Goal: Transaction & Acquisition: Purchase product/service

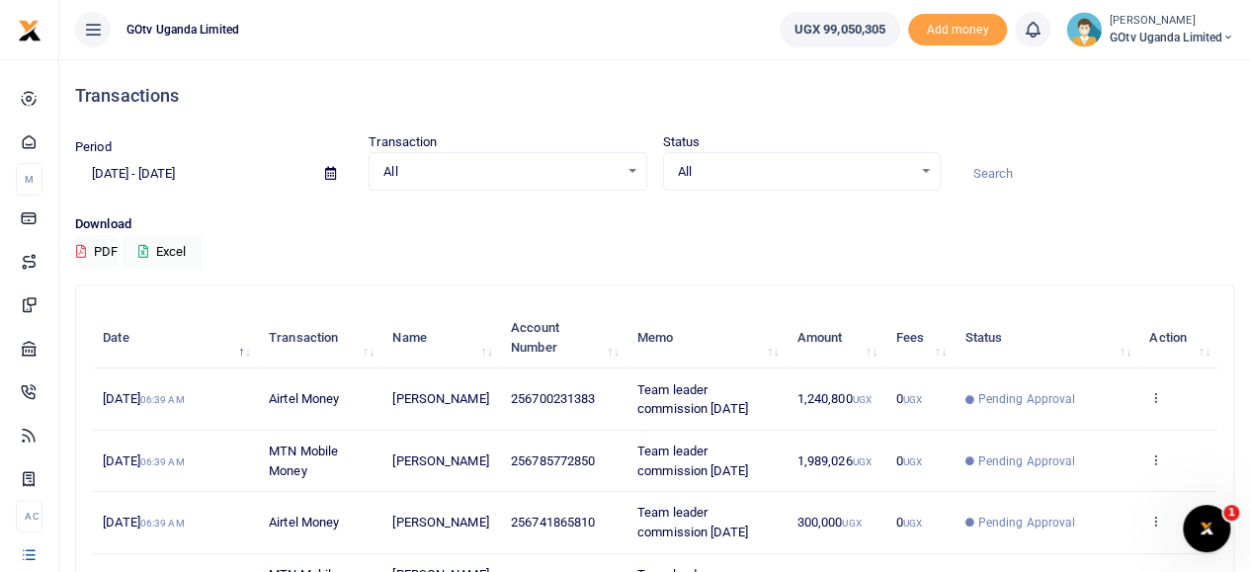
click at [1168, 33] on span "GOtv Uganda Limited" at bounding box center [1172, 38] width 125 height 18
click at [1168, 70] on link "Switch accounts" at bounding box center [1160, 72] width 156 height 28
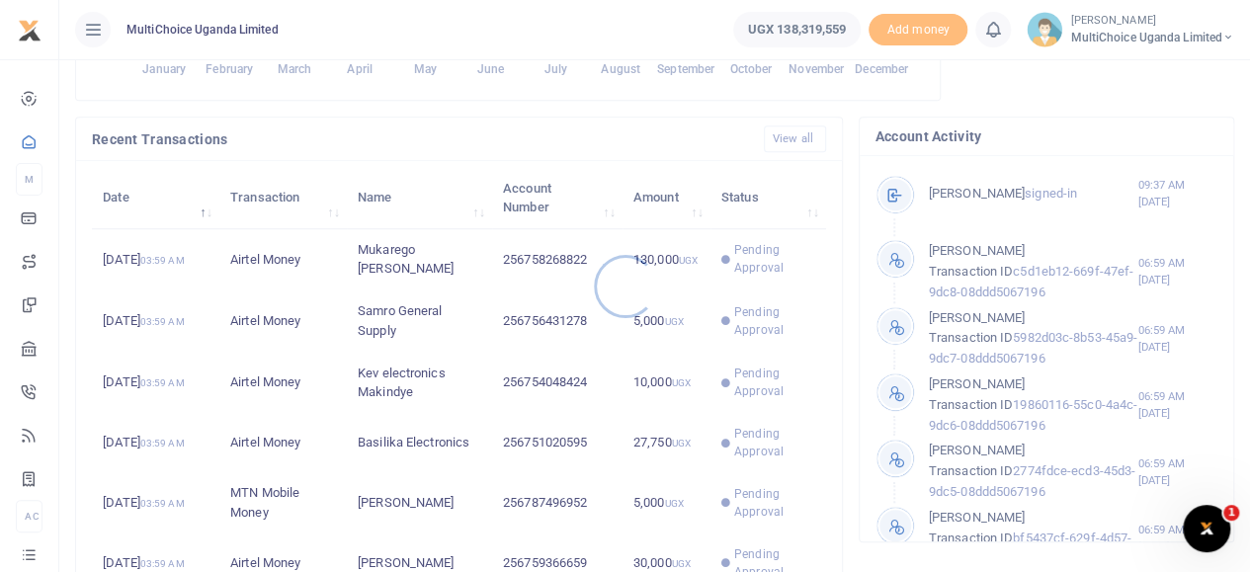
scroll to position [593, 0]
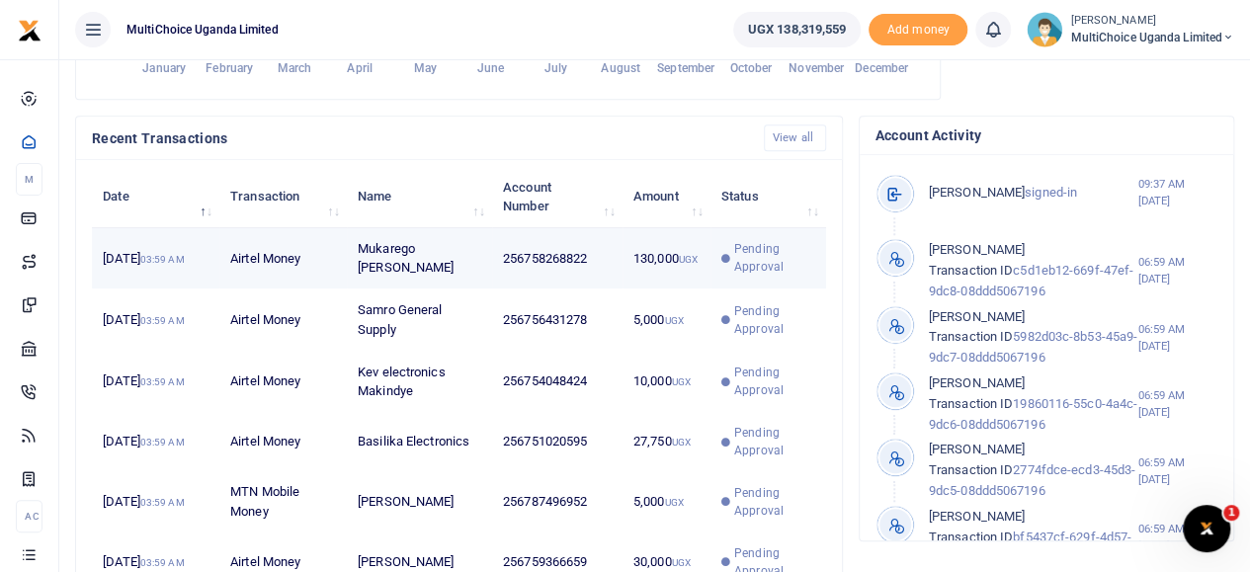
click at [743, 276] on span "Pending Approval" at bounding box center [774, 258] width 80 height 36
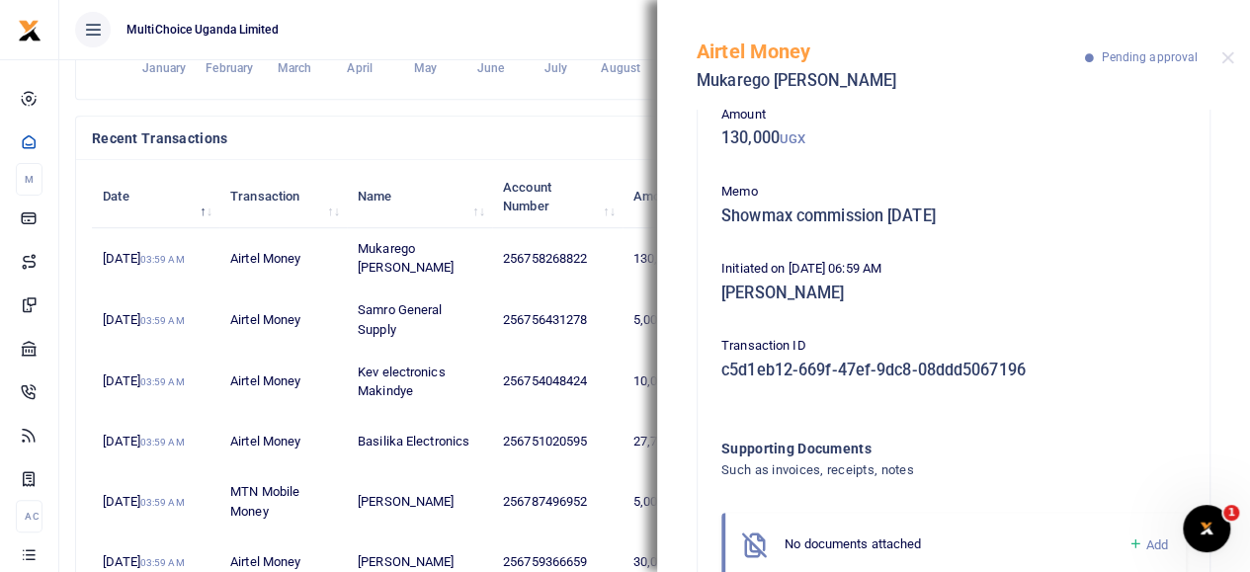
scroll to position [79, 0]
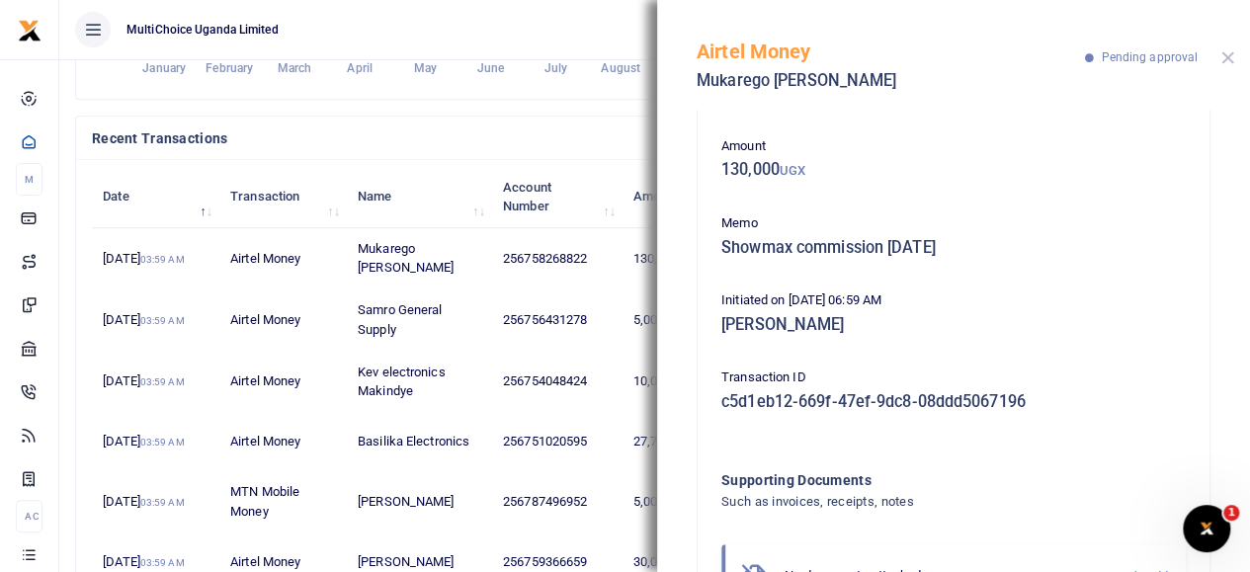
click at [1225, 52] on button "Close" at bounding box center [1227, 57] width 13 height 13
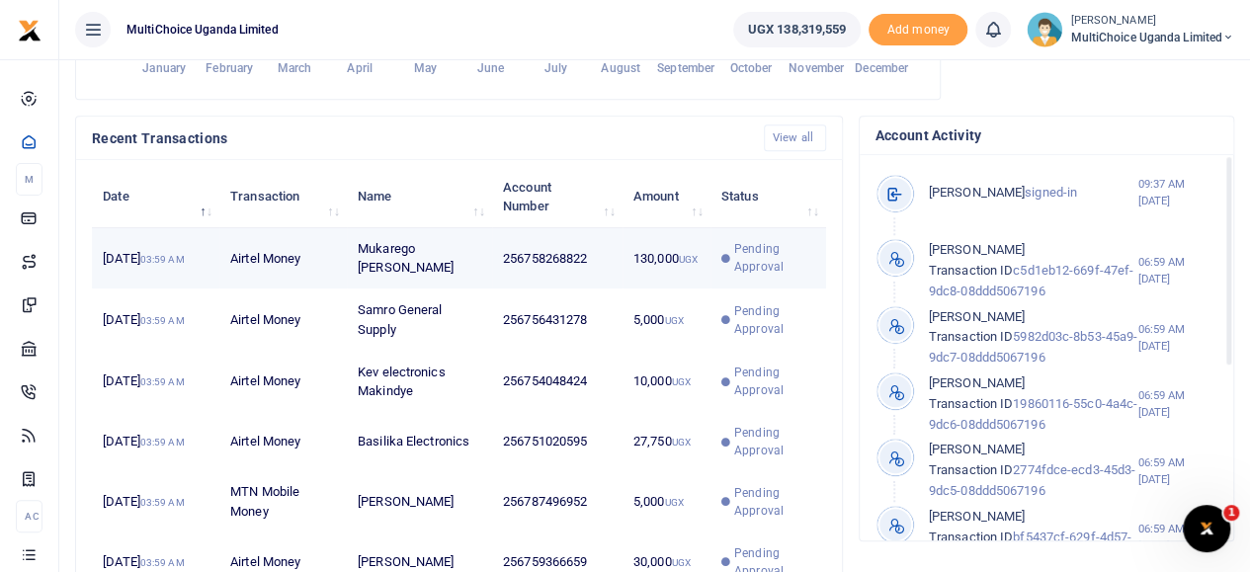
click at [757, 271] on span "Pending Approval" at bounding box center [774, 258] width 80 height 36
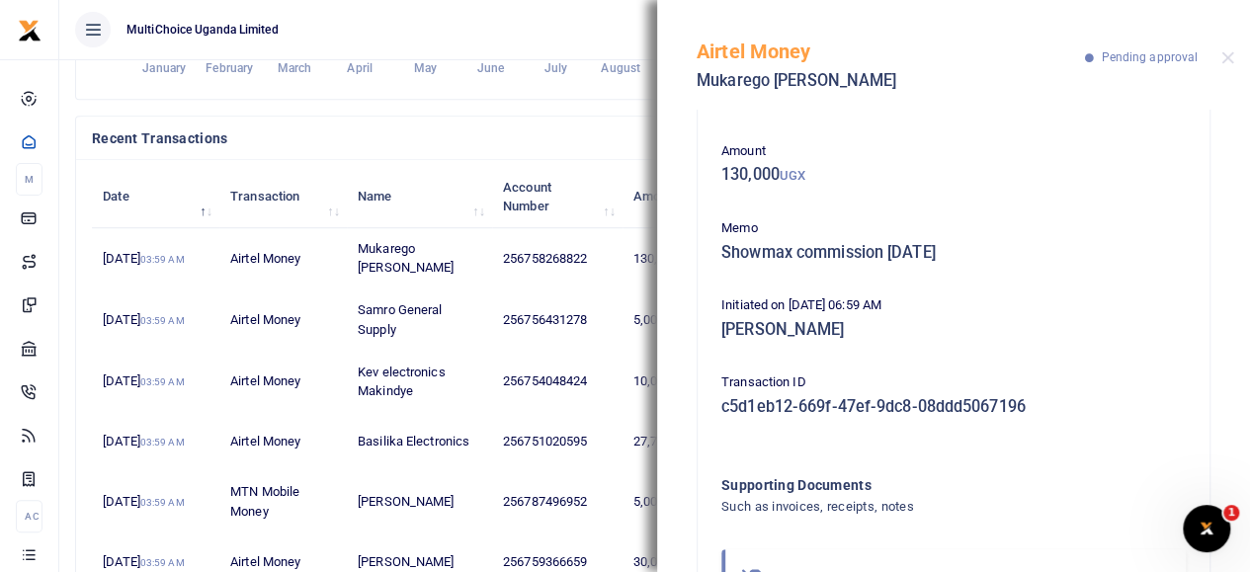
scroll to position [178, 0]
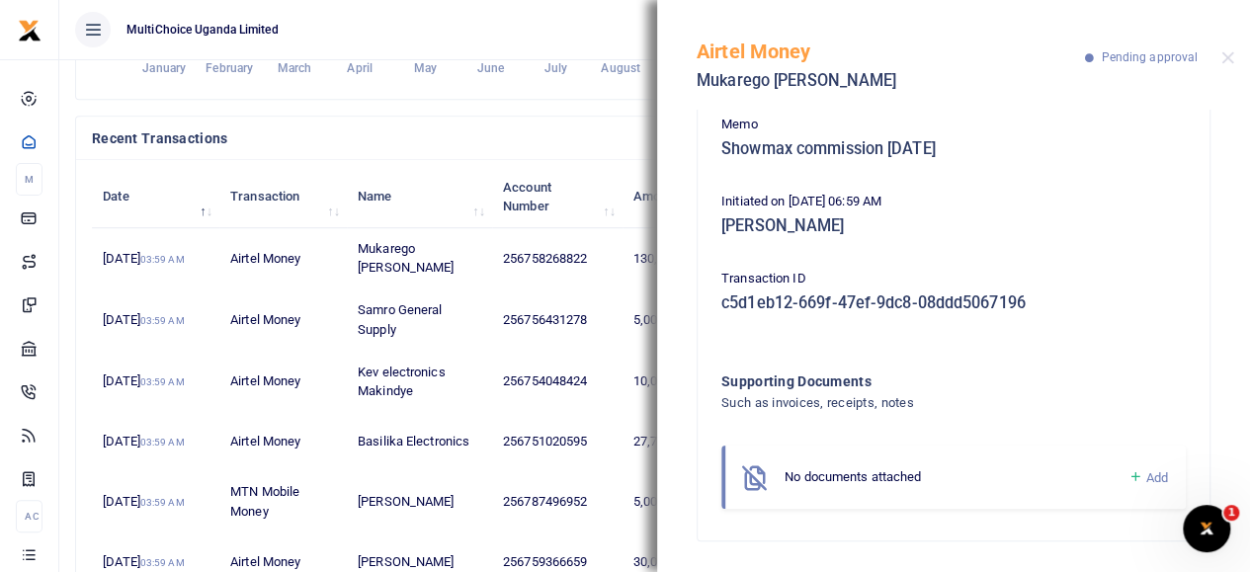
click at [1127, 471] on icon at bounding box center [1134, 477] width 15 height 18
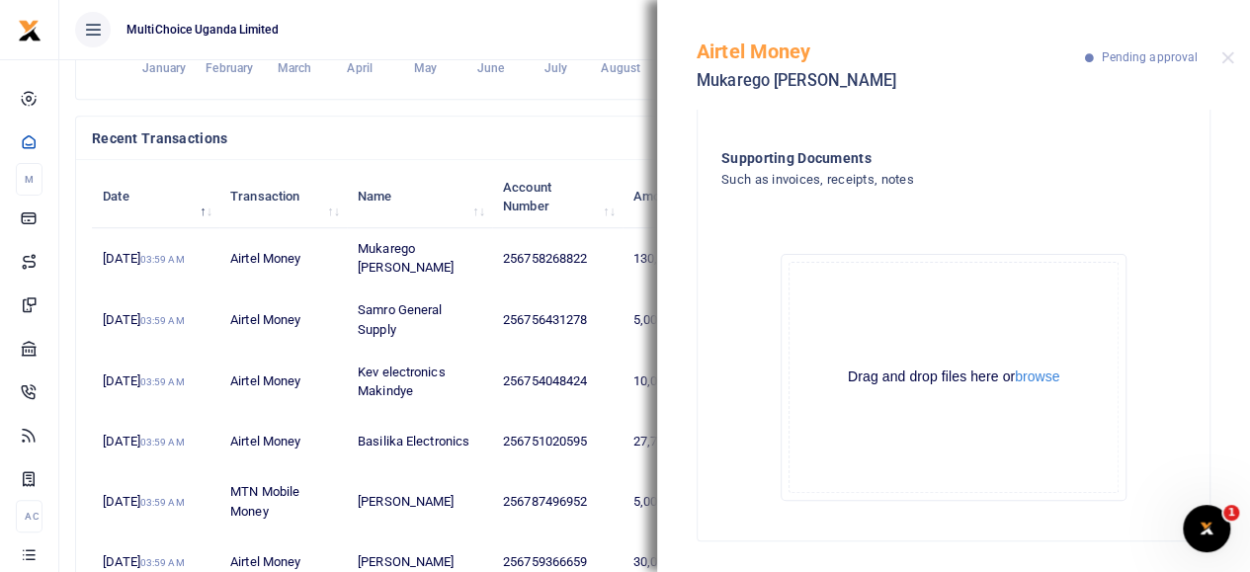
click at [1038, 363] on div "Drag and drop files here or browse Powered by Uppy" at bounding box center [954, 377] width 330 height 231
click at [1038, 376] on button "browse" at bounding box center [1037, 377] width 44 height 15
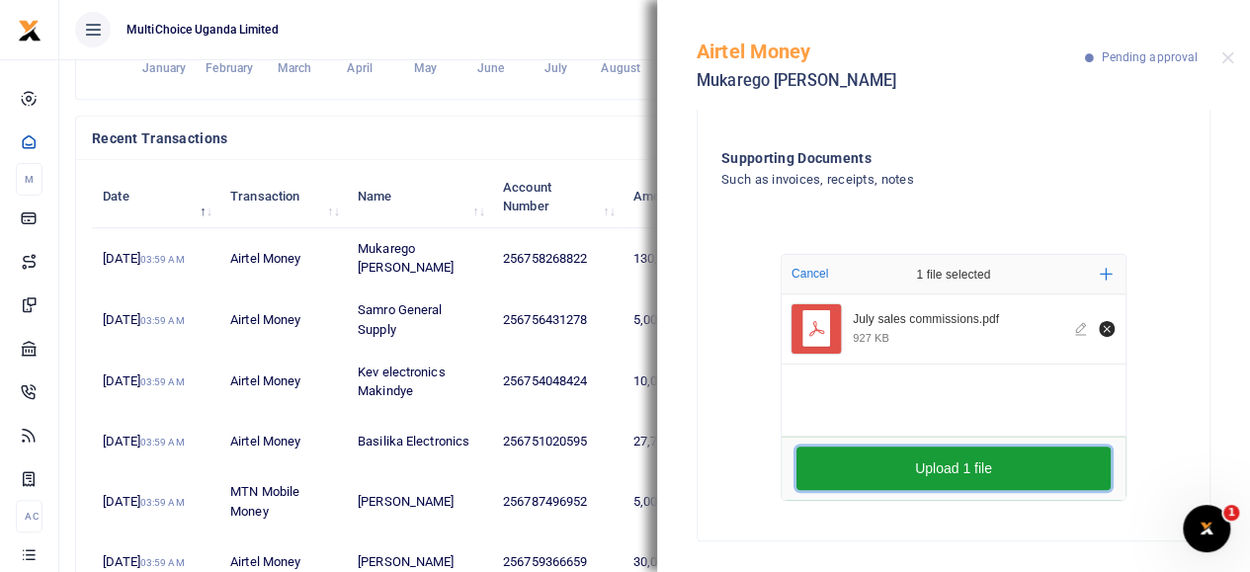
click at [972, 456] on button "Upload 1 file" at bounding box center [953, 468] width 314 height 43
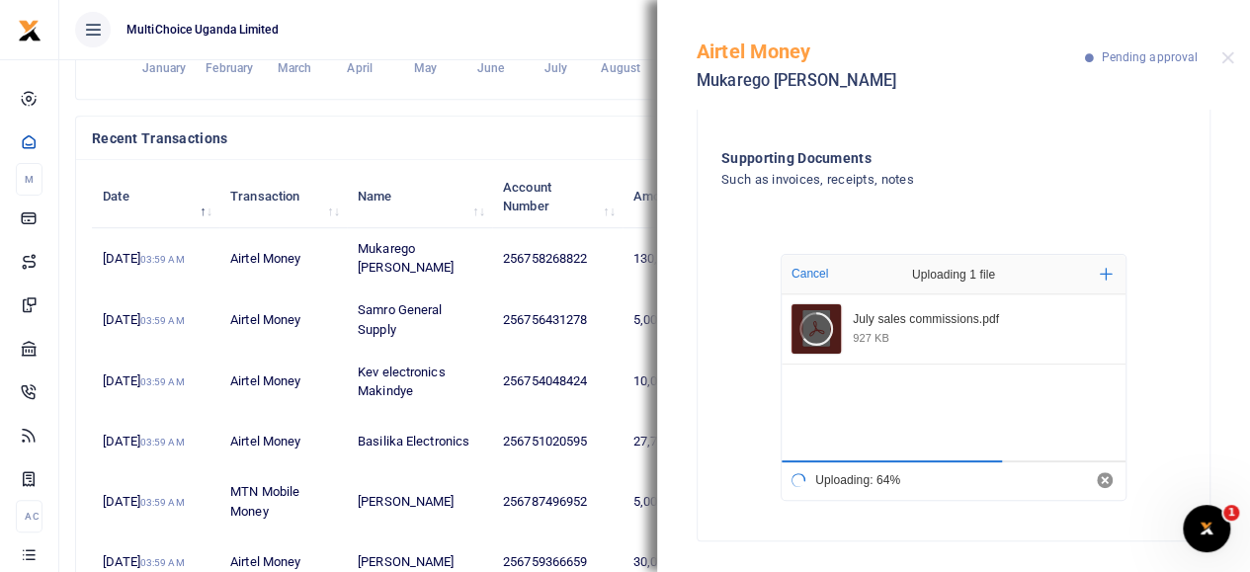
click at [1229, 50] on div "Airtel Money Mukarego Maria Pending approval" at bounding box center [953, 55] width 593 height 110
click at [1226, 54] on button "Close" at bounding box center [1227, 57] width 13 height 13
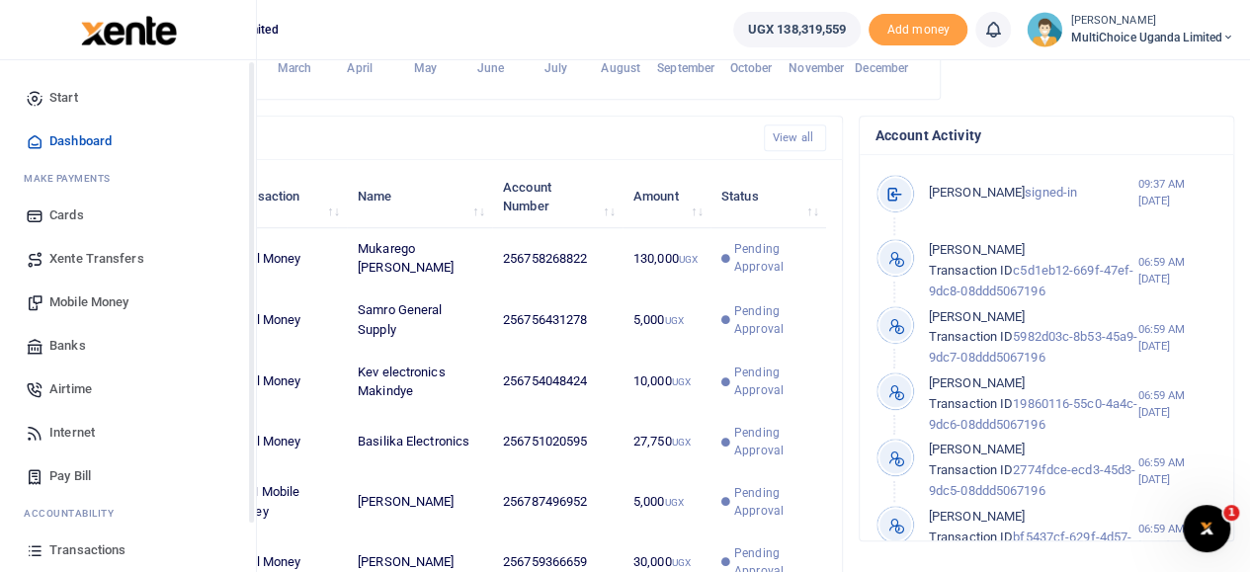
click at [75, 307] on span "Mobile Money" at bounding box center [88, 302] width 79 height 20
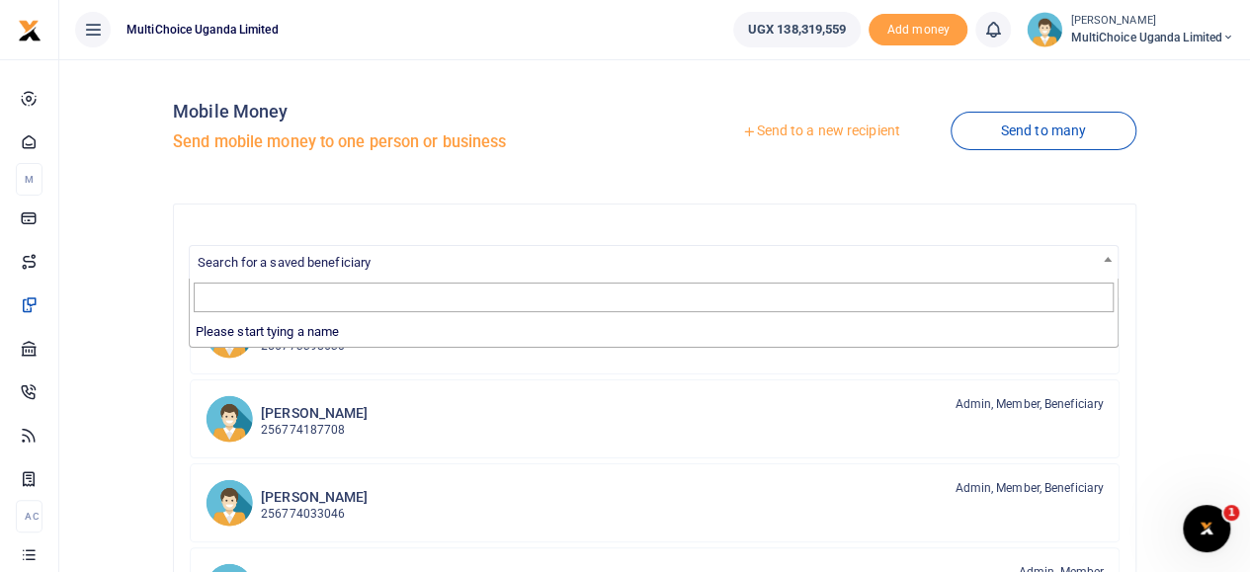
click at [470, 264] on span "Search for a saved beneficiary" at bounding box center [654, 261] width 928 height 31
click at [853, 135] on link "Send to a new recipient" at bounding box center [821, 132] width 258 height 36
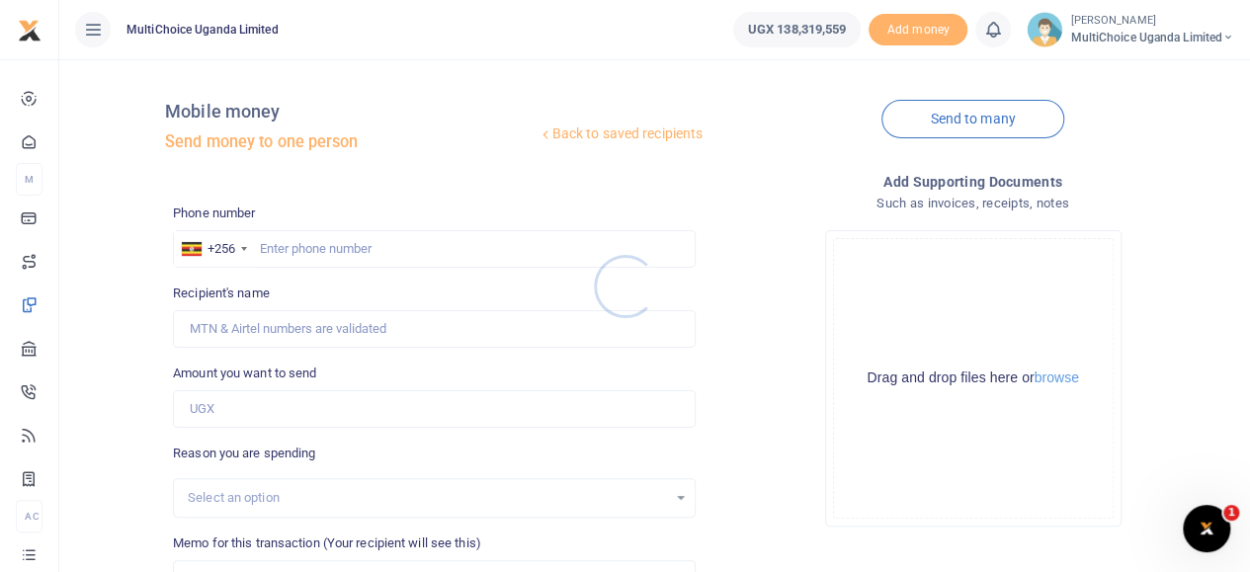
click at [334, 245] on div at bounding box center [625, 286] width 1250 height 572
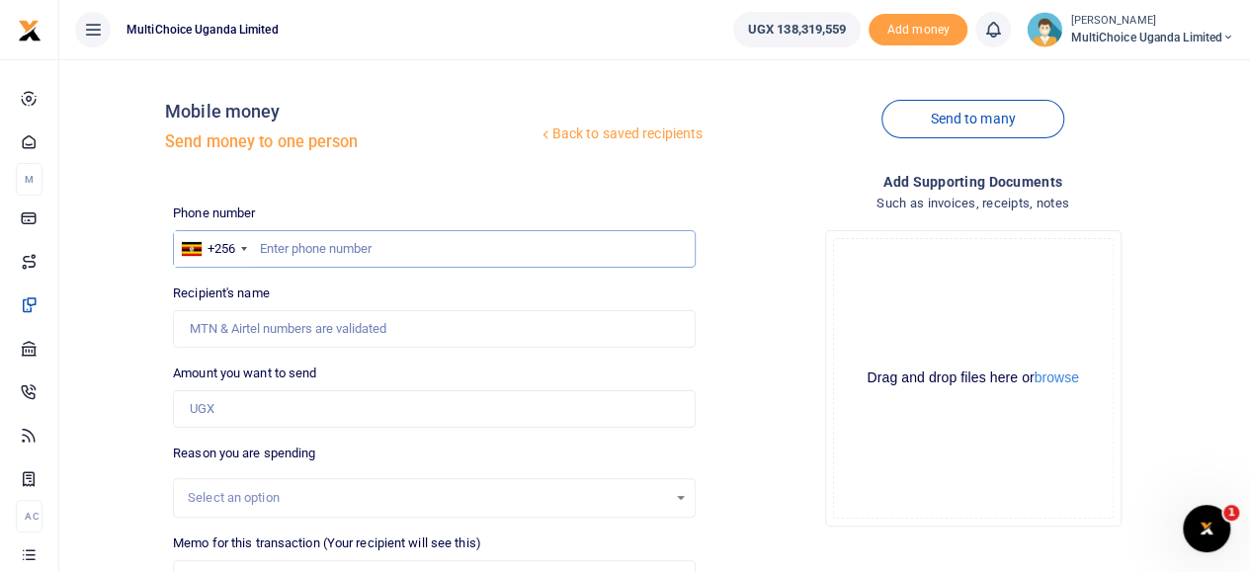
click at [338, 252] on input "text" at bounding box center [434, 249] width 523 height 38
type input "0772441612"
type input "Mohammed Athiyo"
type input "0772441612"
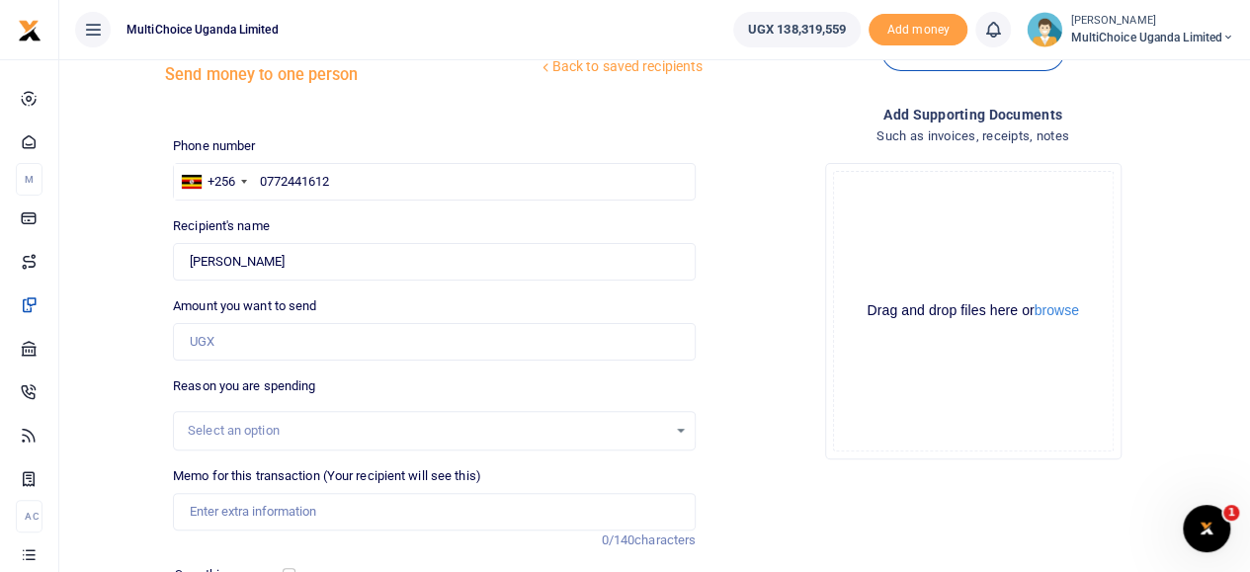
scroll to position [99, 0]
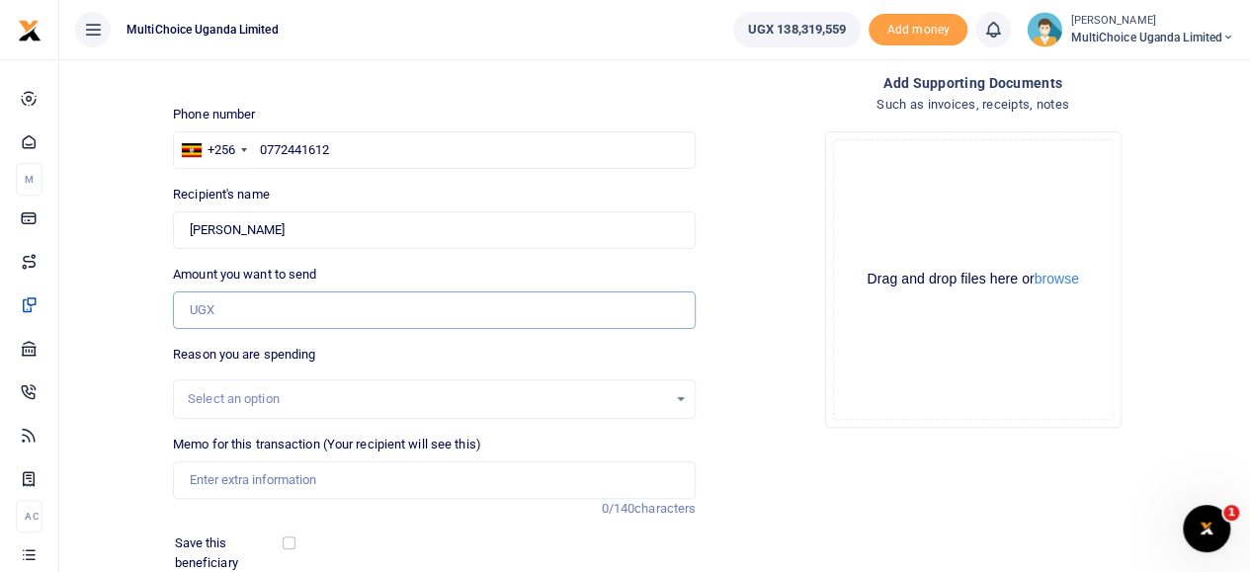
click at [283, 316] on input "Amount you want to send" at bounding box center [434, 311] width 523 height 38
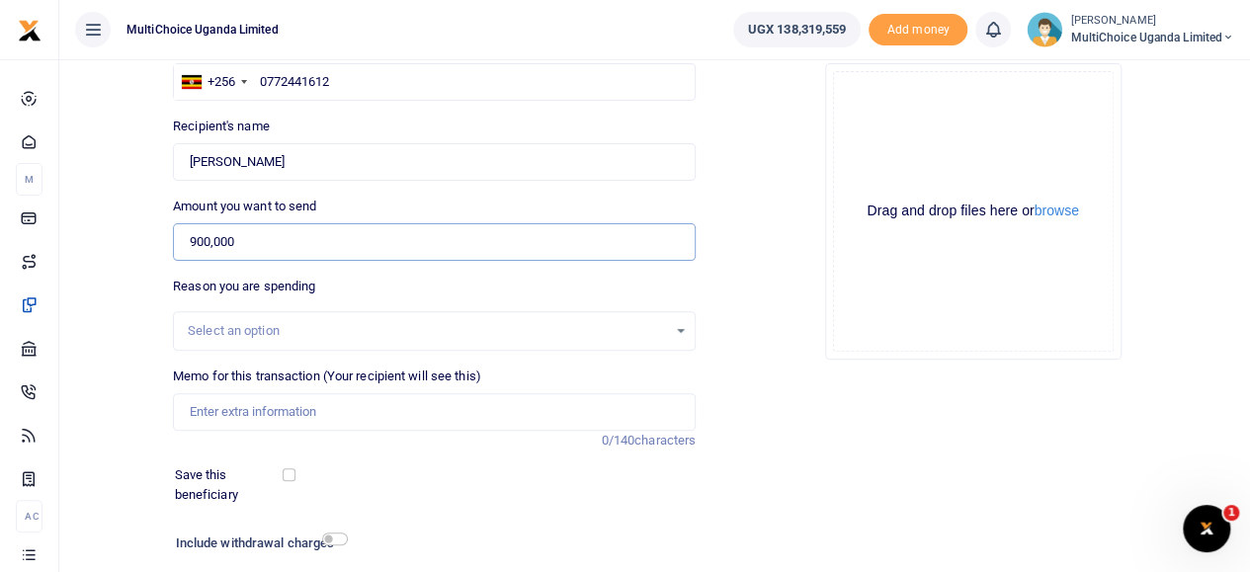
scroll to position [198, 0]
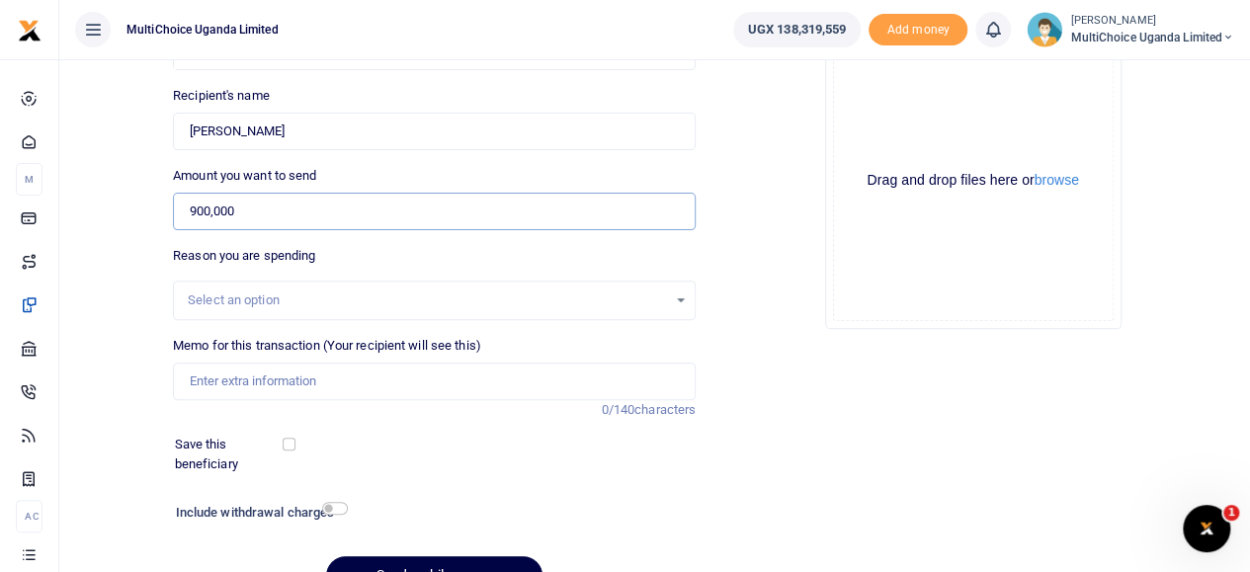
type input "900,000"
click at [331, 383] on input "Memo for this transaction (Your recipient will see this)" at bounding box center [434, 382] width 523 height 38
type input "V"
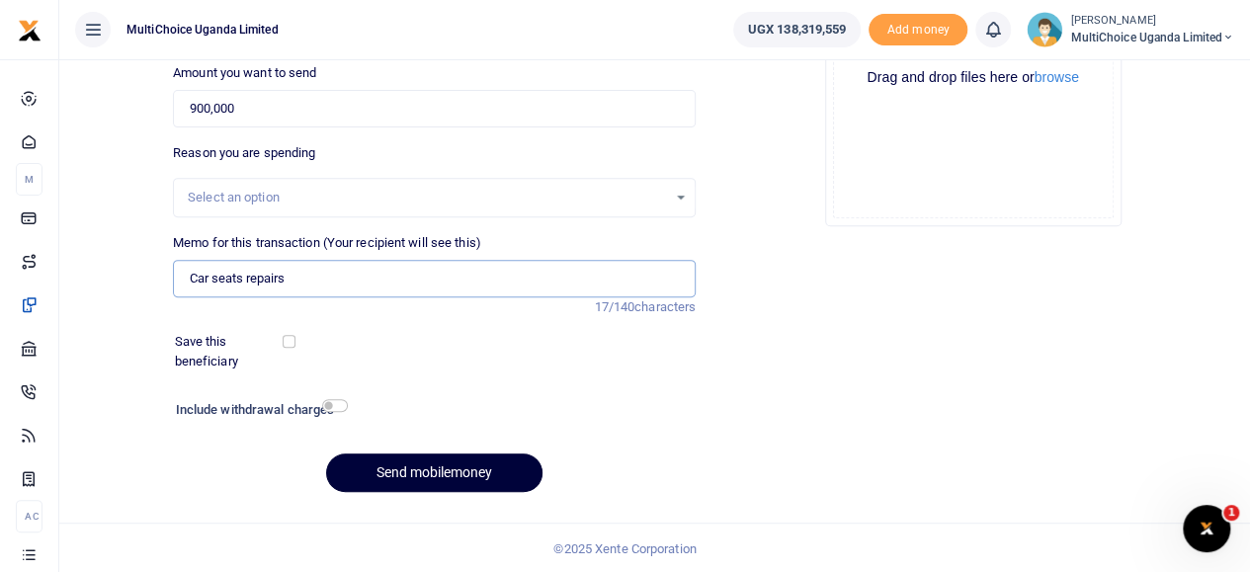
scroll to position [300, 0]
type input "Car seats repairs"
click at [404, 472] on button "Send mobilemoney" at bounding box center [434, 473] width 216 height 39
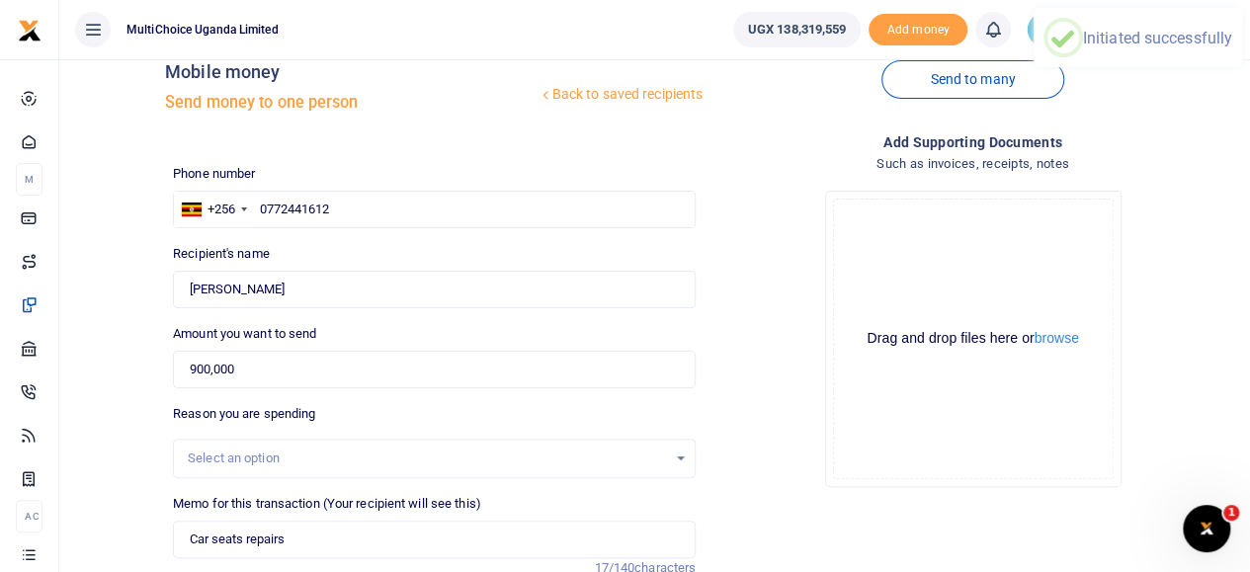
scroll to position [0, 0]
